Goal: Information Seeking & Learning: Learn about a topic

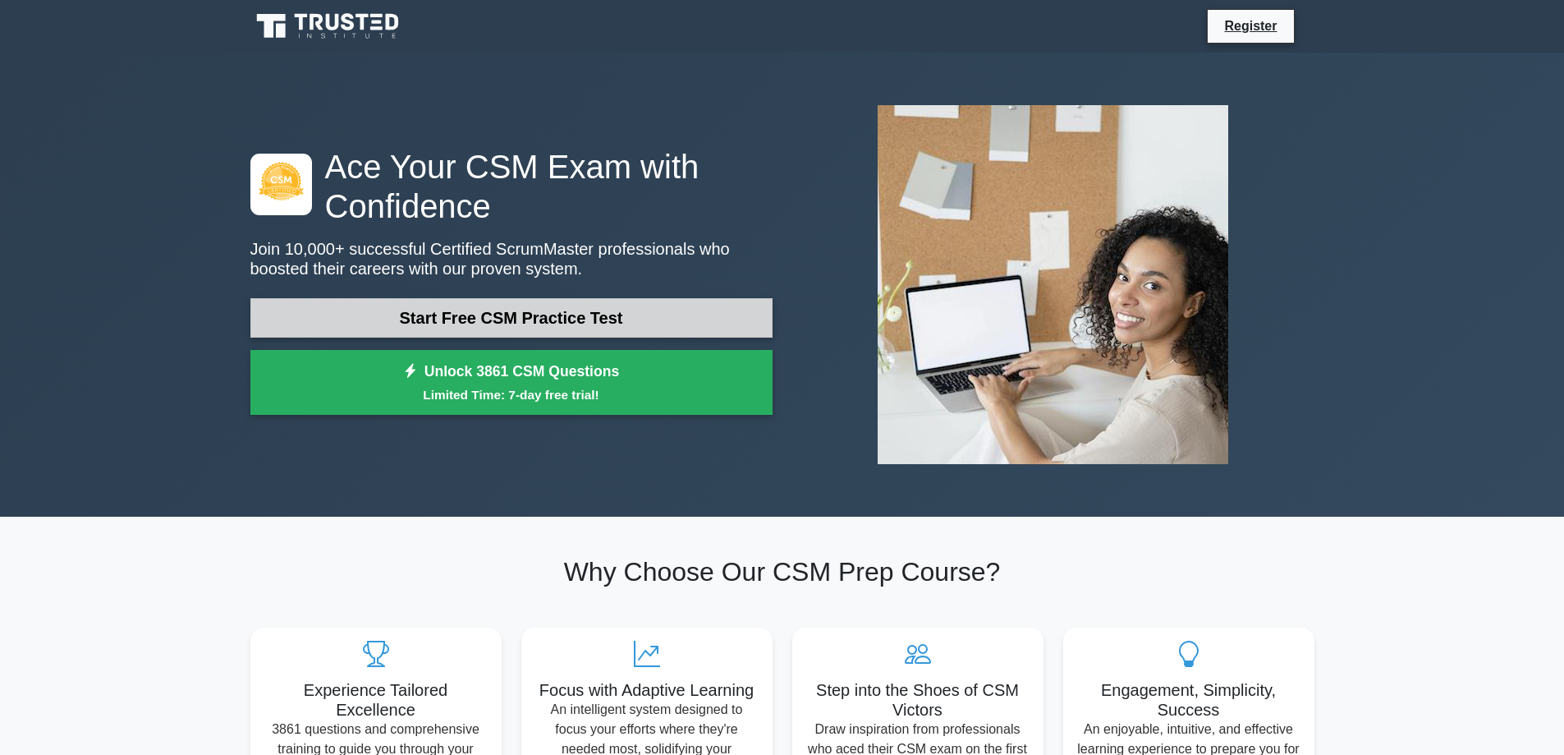
click at [662, 317] on link "Start Free CSM Practice Test" at bounding box center [511, 317] width 522 height 39
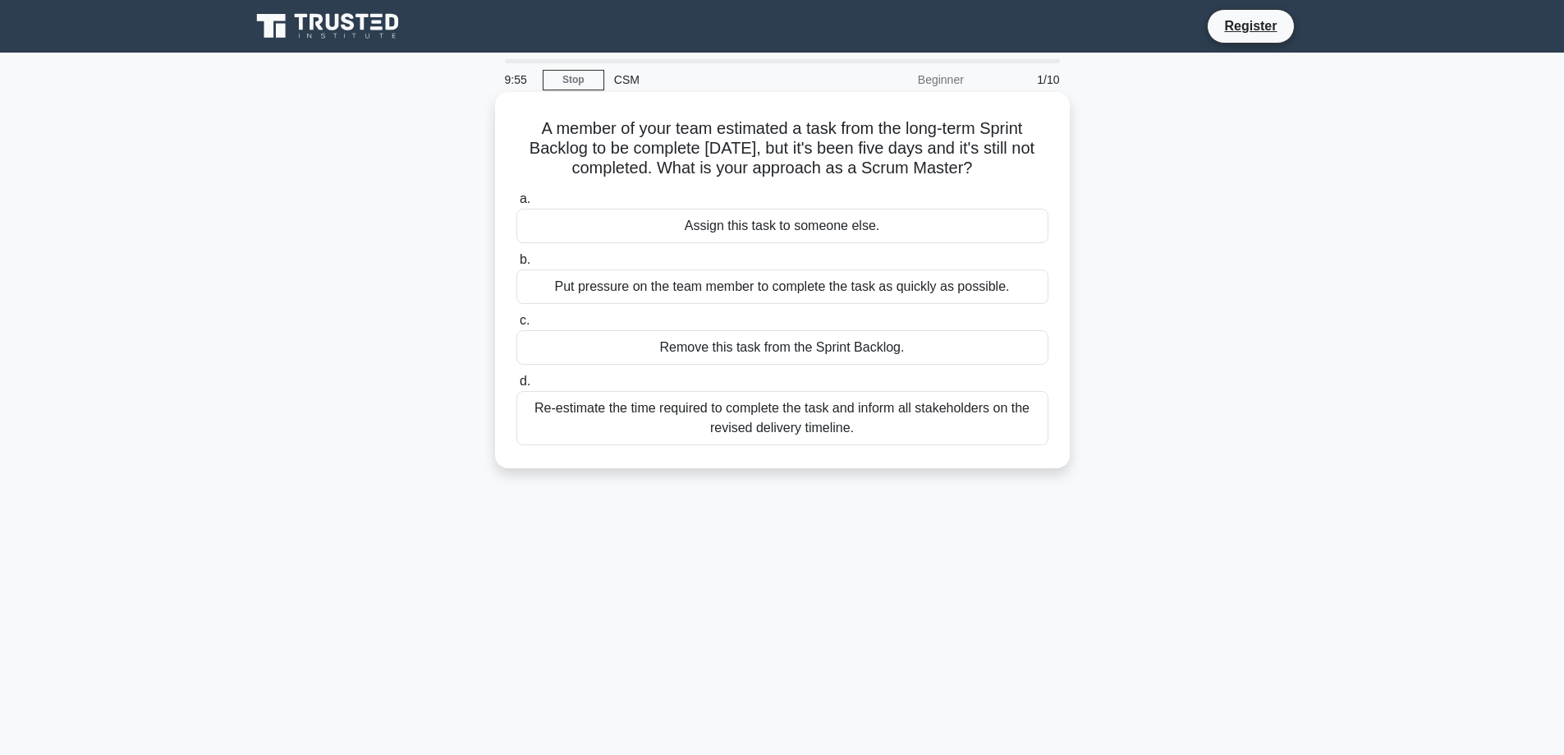
click at [732, 229] on div "Assign this task to someone else." at bounding box center [782, 226] width 532 height 34
click at [516, 204] on input "a. Assign this task to someone else." at bounding box center [516, 199] width 0 height 11
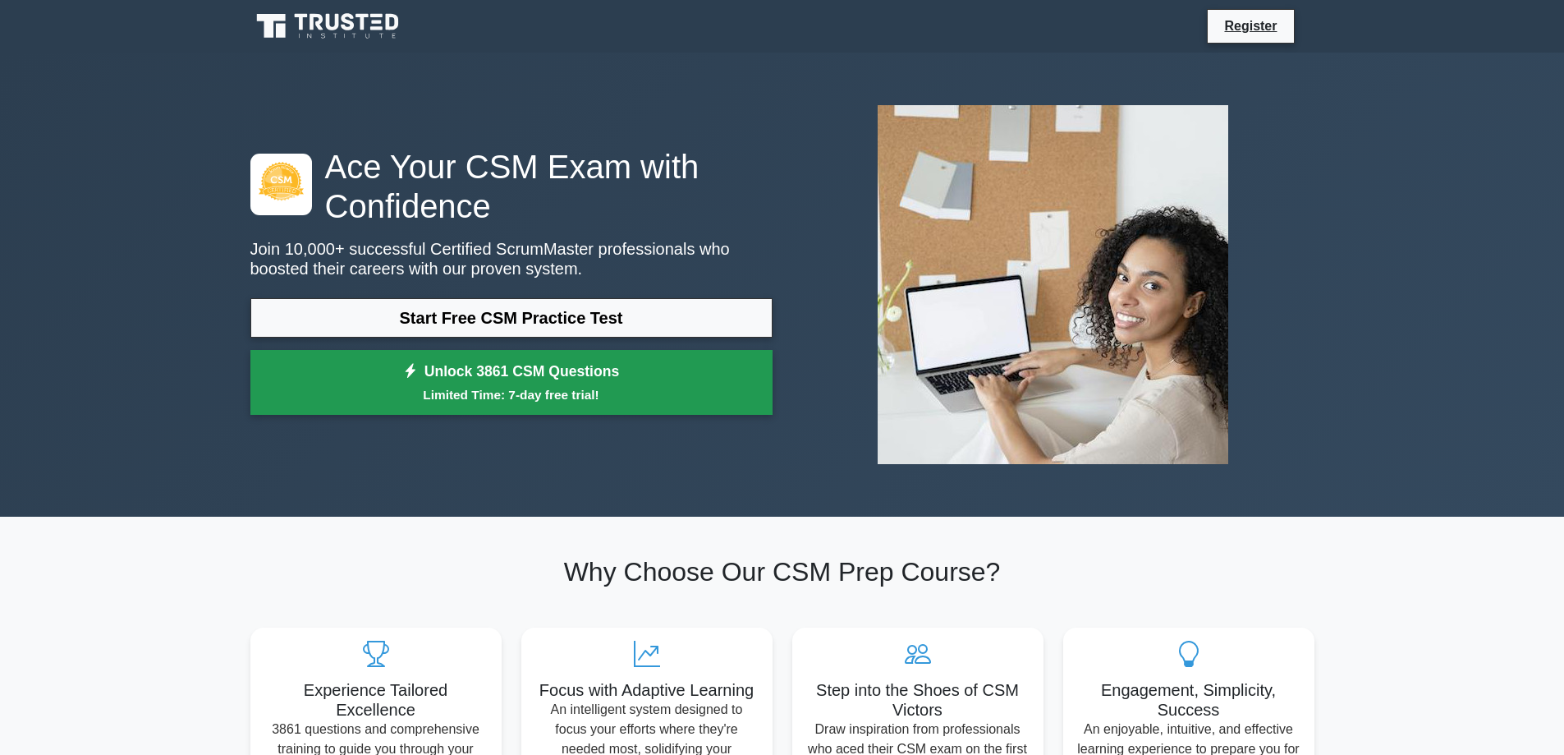
click at [593, 371] on link "Unlock 3861 CSM Questions Limited Time: 7-day free trial!" at bounding box center [511, 383] width 522 height 66
